Goal: Information Seeking & Learning: Understand process/instructions

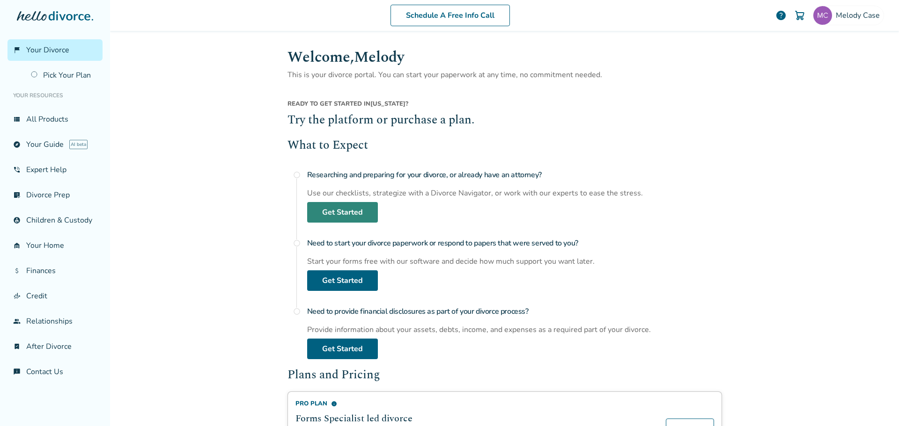
click at [322, 212] on link "Get Started" at bounding box center [342, 212] width 71 height 21
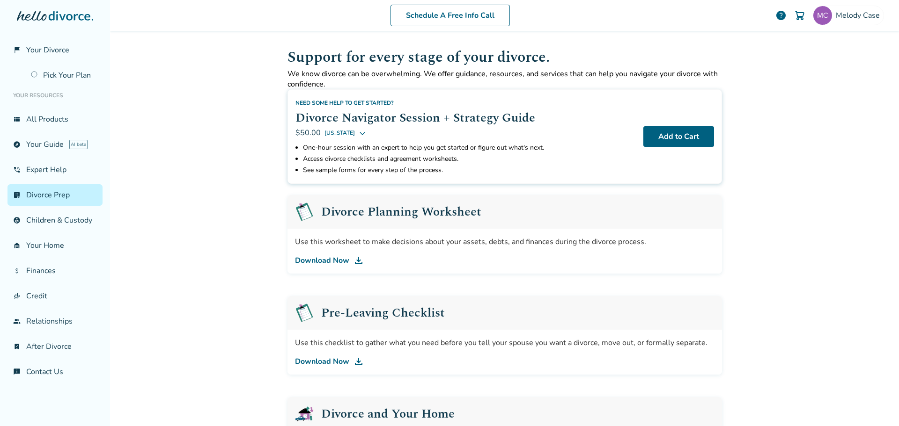
click at [358, 257] on img at bounding box center [358, 260] width 11 height 11
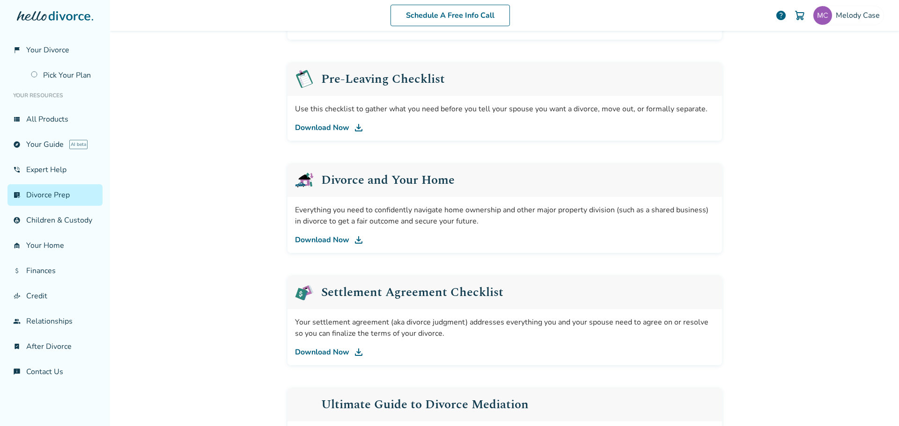
scroll to position [490, 0]
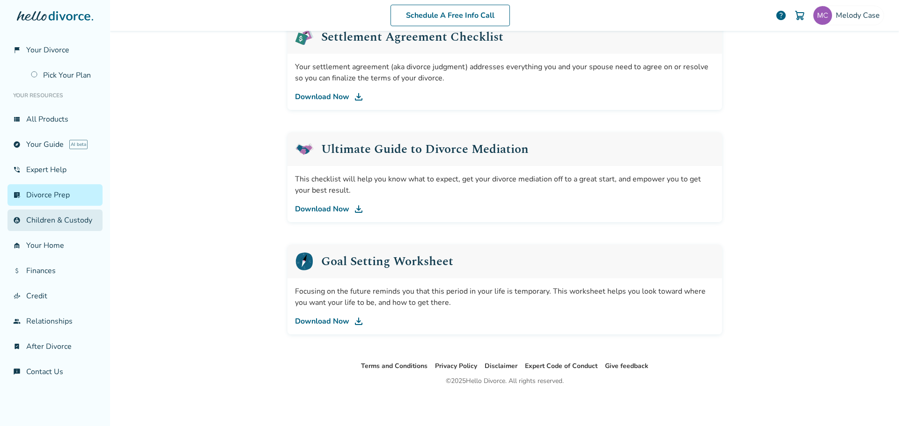
click at [81, 215] on link "account_child Children & Custody" at bounding box center [54, 221] width 95 height 22
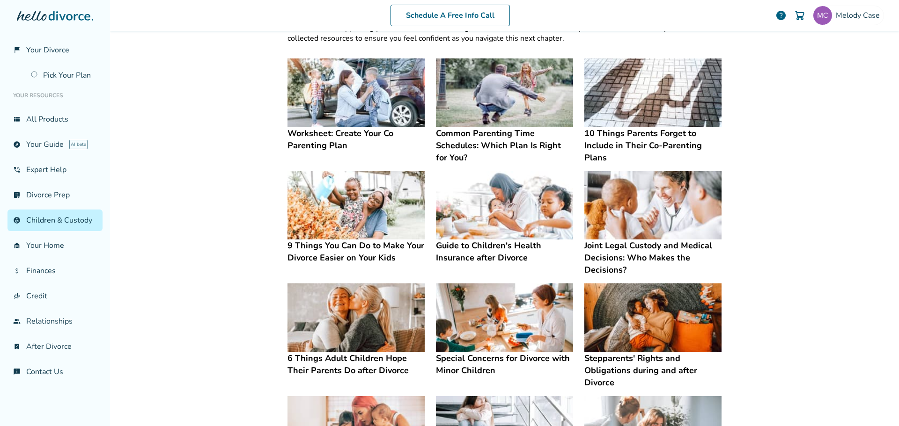
click at [359, 132] on h4 "Worksheet: Create Your Co Parenting Plan" at bounding box center [355, 139] width 137 height 24
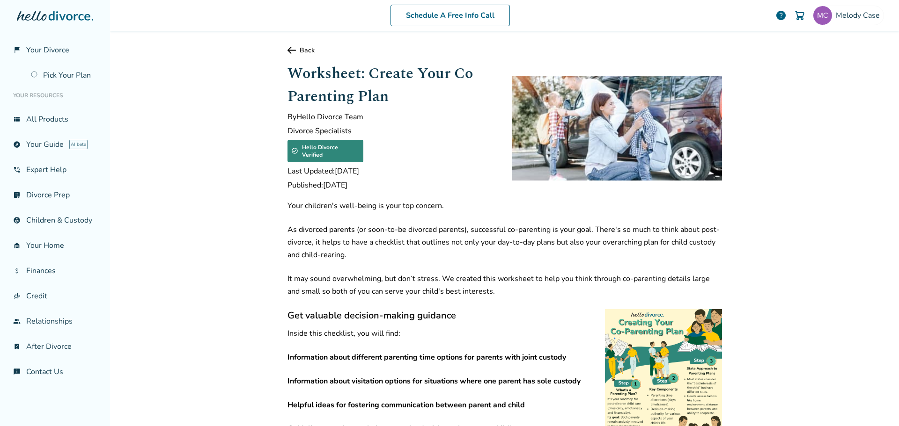
scroll to position [187, 0]
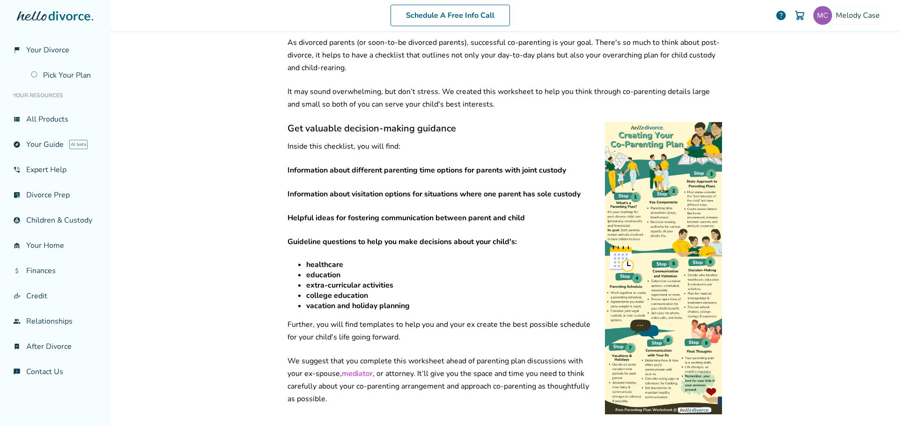
click at [667, 229] on img at bounding box center [663, 268] width 117 height 293
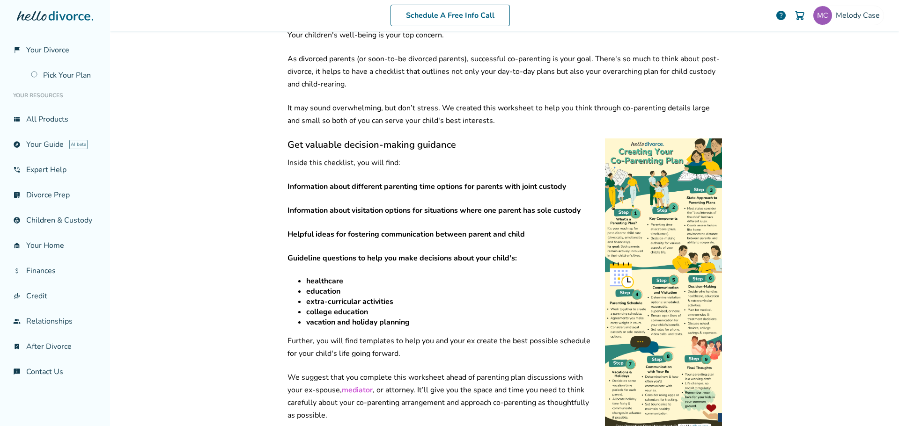
scroll to position [0, 0]
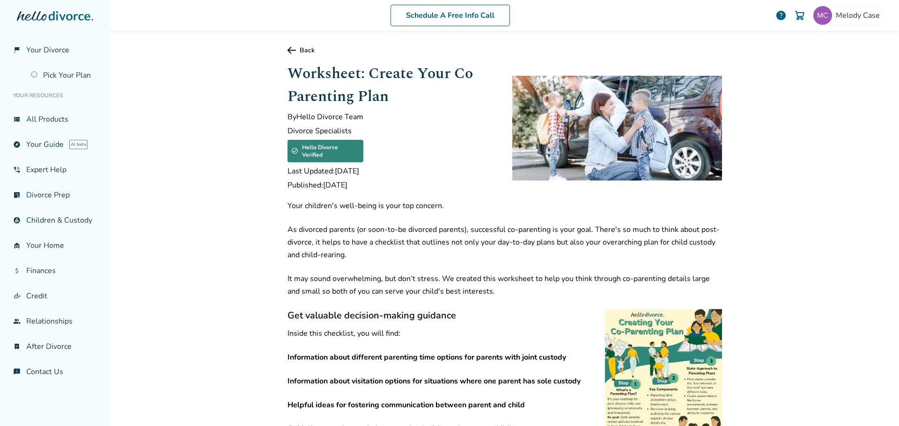
click at [300, 50] on link "Back" at bounding box center [504, 50] width 434 height 9
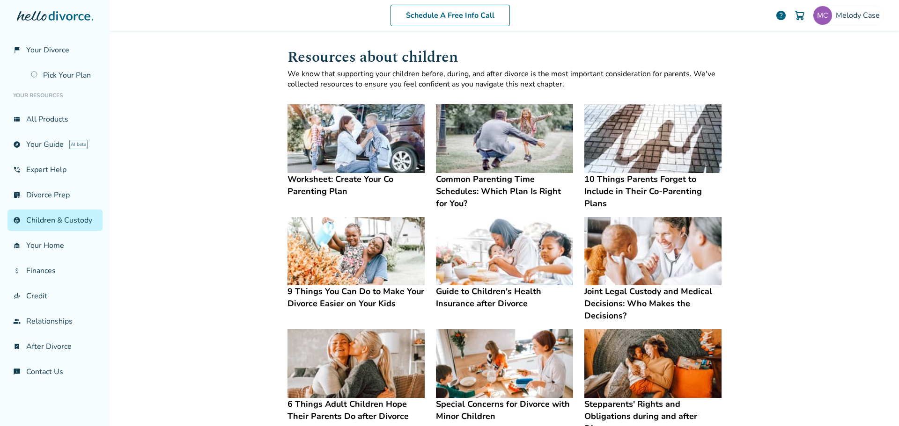
click at [500, 190] on h4 "Common Parenting Time Schedules: Which Plan Is Right for You?" at bounding box center [504, 191] width 137 height 37
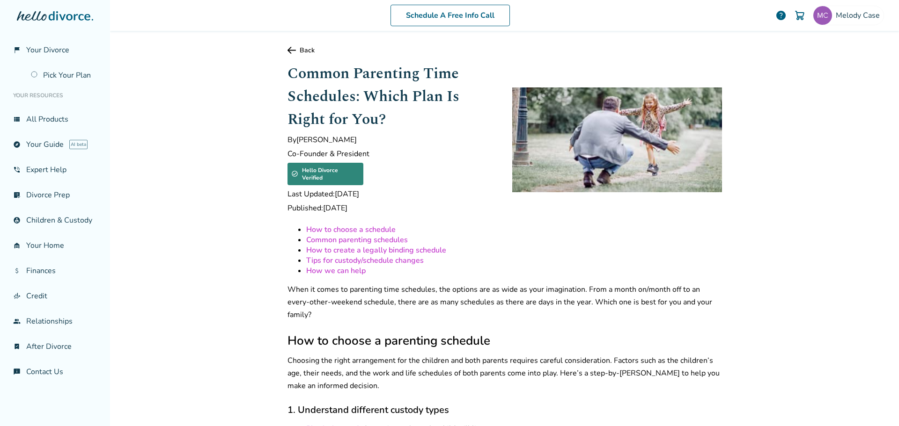
click at [358, 225] on link "How to choose a schedule" at bounding box center [350, 230] width 89 height 10
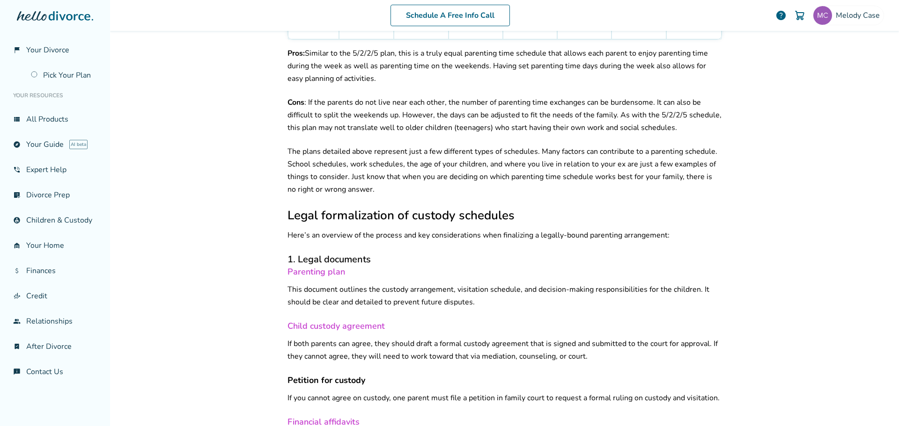
scroll to position [2148, 0]
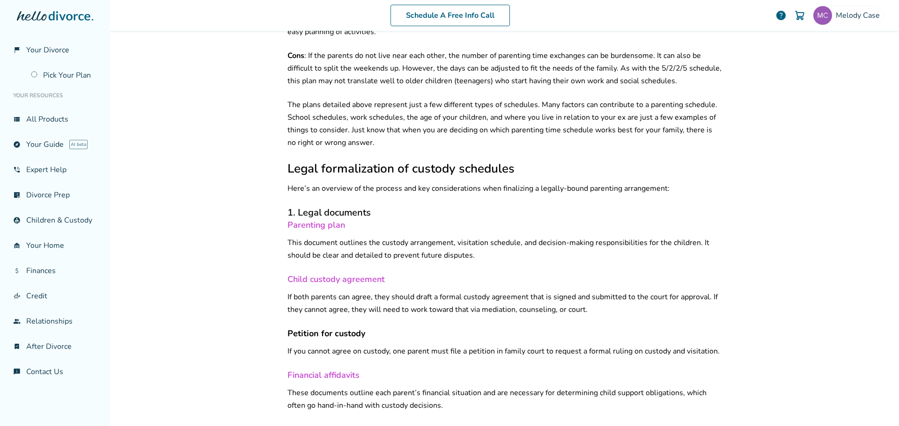
click at [294, 220] on link "Parenting plan" at bounding box center [316, 225] width 58 height 11
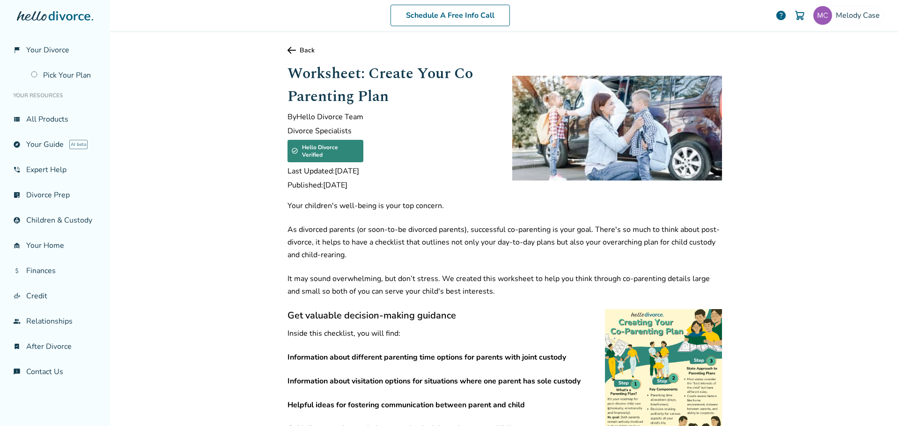
click at [310, 50] on link "Back" at bounding box center [504, 50] width 434 height 9
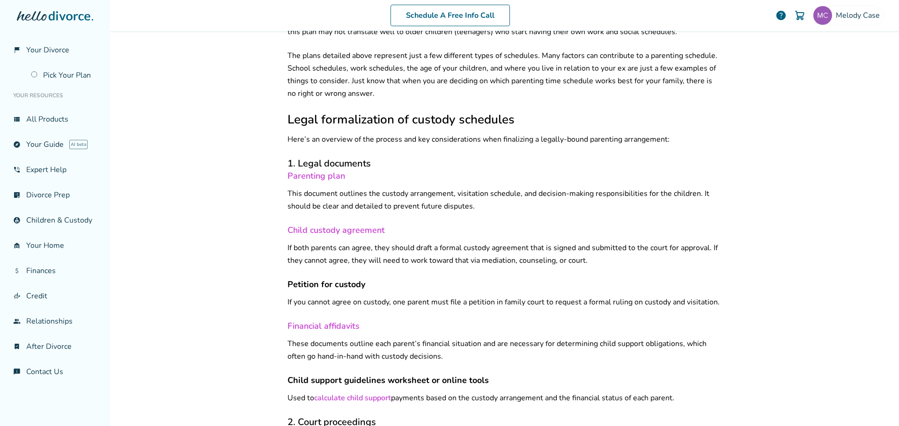
scroll to position [2057, 0]
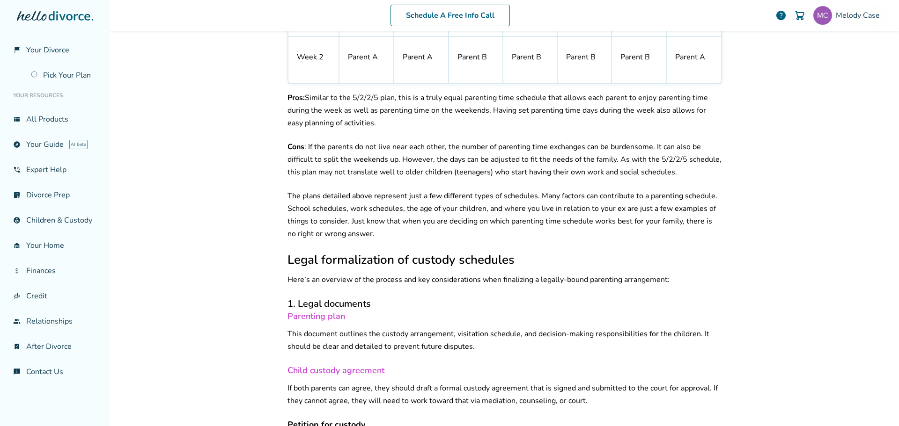
click at [327, 311] on link "Parenting plan" at bounding box center [316, 316] width 58 height 11
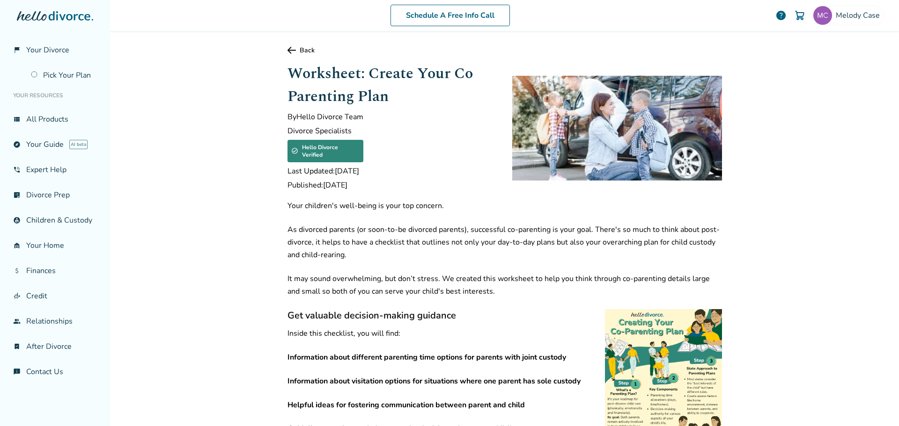
click at [304, 50] on link "Back" at bounding box center [504, 50] width 434 height 9
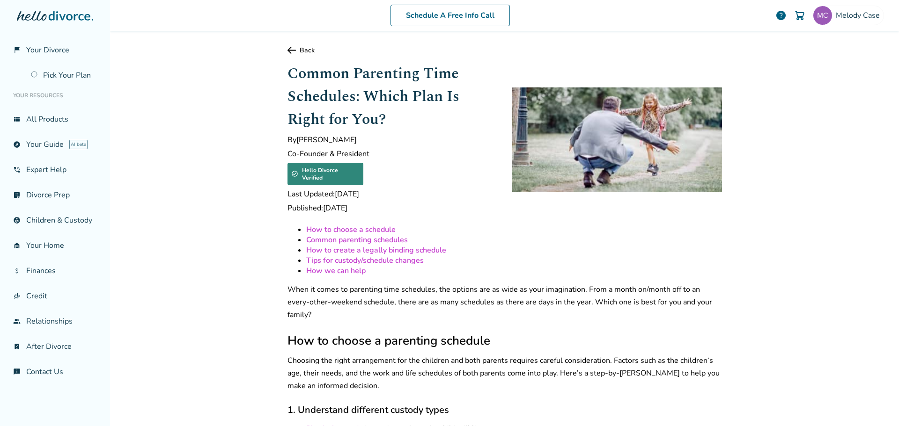
click at [297, 49] on link "Back" at bounding box center [504, 50] width 434 height 9
click at [298, 49] on link "Back" at bounding box center [504, 50] width 434 height 9
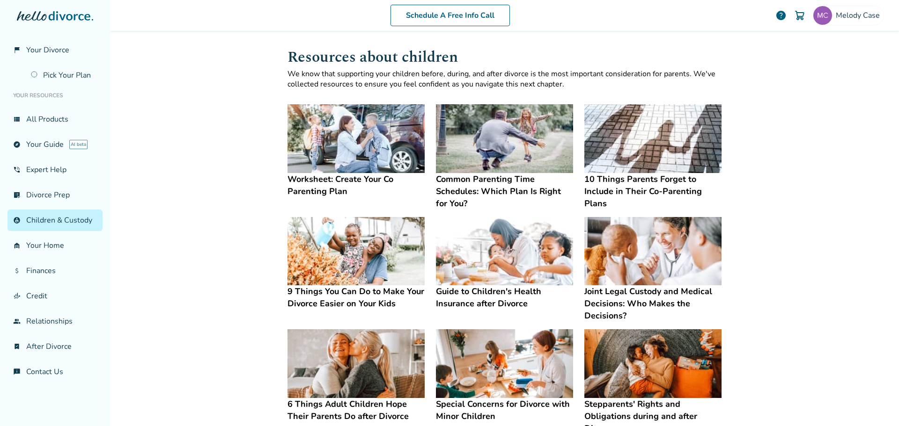
click at [351, 179] on h4 "Worksheet: Create Your Co Parenting Plan" at bounding box center [355, 185] width 137 height 24
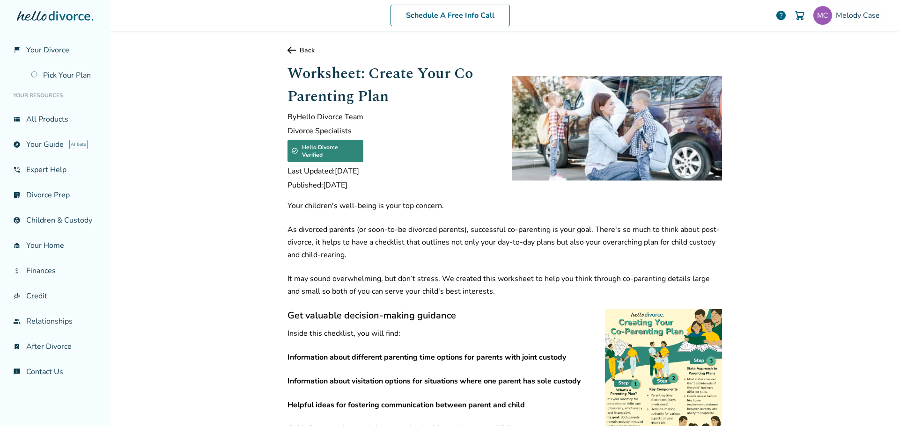
click at [339, 146] on div "Hello Divorce Verified" at bounding box center [325, 151] width 76 height 22
click at [435, 142] on div "Worksheet: Create Your Co Parenting Plan By Hello Divorce Team Divorce Speciali…" at bounding box center [392, 128] width 210 height 132
